Goal: Task Accomplishment & Management: Manage account settings

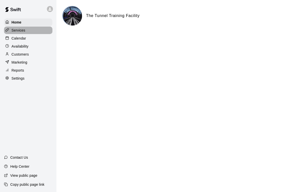
click at [20, 33] on div "Services" at bounding box center [28, 31] width 48 height 8
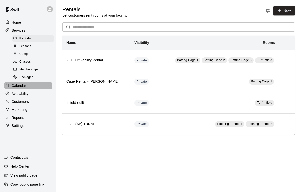
click at [28, 87] on div "Calendar" at bounding box center [28, 86] width 48 height 8
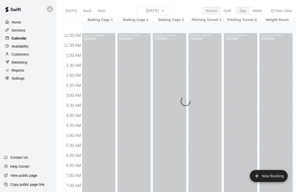
scroll to position [302, 0]
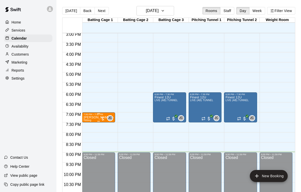
click at [102, 119] on div at bounding box center [102, 118] width 5 height 5
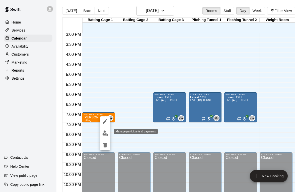
click at [105, 133] on img "edit" at bounding box center [105, 134] width 6 height 6
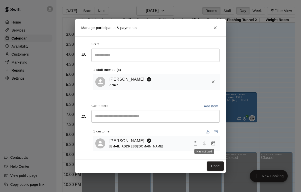
click at [206, 144] on span "Has not paid" at bounding box center [204, 143] width 9 height 4
click at [206, 143] on span "Has not paid" at bounding box center [204, 143] width 9 height 4
click at [196, 142] on rect "Mark attendance" at bounding box center [196, 142] width 2 height 1
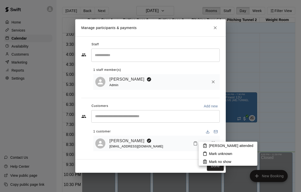
click at [210, 149] on li "[PERSON_NAME] attended" at bounding box center [228, 146] width 59 height 8
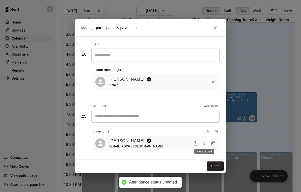
click at [204, 144] on span "Has not paid" at bounding box center [204, 143] width 9 height 4
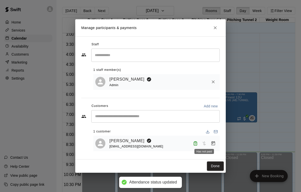
click at [204, 144] on span "Has not paid" at bounding box center [204, 143] width 9 height 4
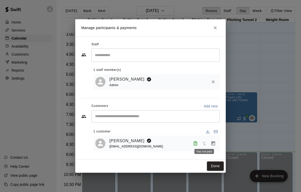
click at [204, 144] on span "Has not paid" at bounding box center [204, 143] width 9 height 4
click at [162, 143] on div "[PERSON_NAME] [EMAIL_ADDRESS][DOMAIN_NAME]" at bounding box center [163, 144] width 108 height 12
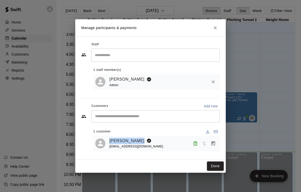
click at [162, 143] on div "[PERSON_NAME] [EMAIL_ADDRESS][DOMAIN_NAME]" at bounding box center [163, 144] width 108 height 12
click at [216, 167] on button "Done" at bounding box center [215, 166] width 17 height 9
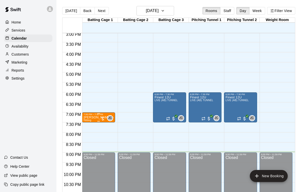
click at [104, 119] on div at bounding box center [102, 118] width 5 height 5
click at [105, 123] on icon "edit" at bounding box center [105, 122] width 6 height 6
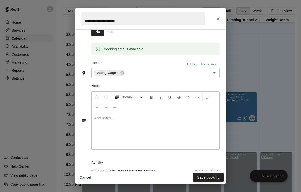
scroll to position [140, 0]
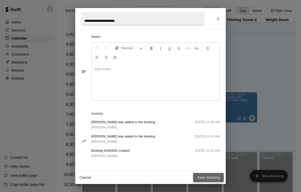
click at [203, 181] on button "Save booking" at bounding box center [208, 177] width 31 height 9
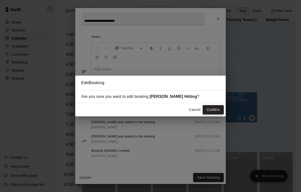
click at [209, 109] on button "Confirm" at bounding box center [213, 109] width 21 height 9
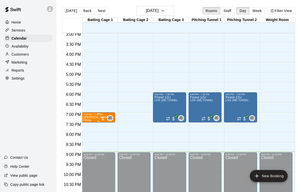
click at [103, 120] on div at bounding box center [102, 118] width 5 height 5
click at [104, 123] on icon "edit" at bounding box center [105, 121] width 5 height 5
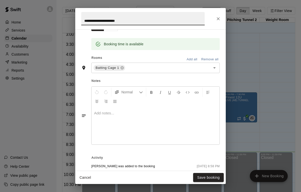
scroll to position [0, 0]
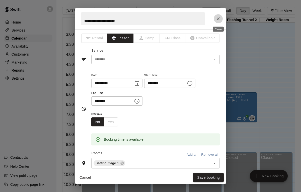
click at [219, 18] on icon "Close" at bounding box center [218, 18] width 5 height 5
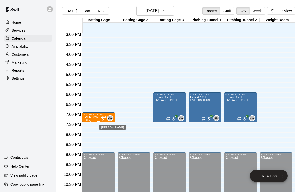
click at [111, 118] on span "JC" at bounding box center [110, 118] width 4 height 5
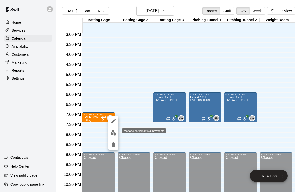
click at [113, 133] on img "edit" at bounding box center [114, 133] width 6 height 6
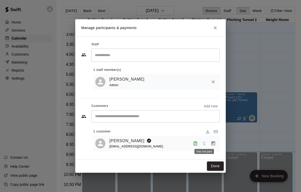
click at [204, 144] on span "Has not paid" at bounding box center [204, 143] width 9 height 4
